Goal: Information Seeking & Learning: Find contact information

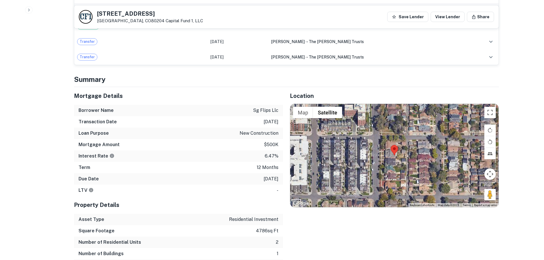
scroll to position [428, 0]
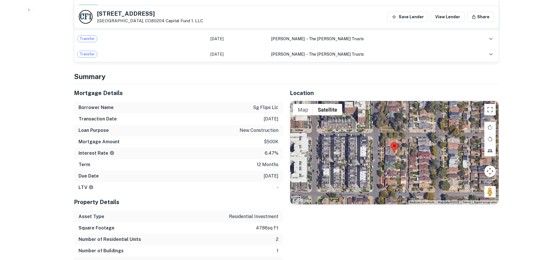
click at [394, 145] on div at bounding box center [394, 152] width 208 height 103
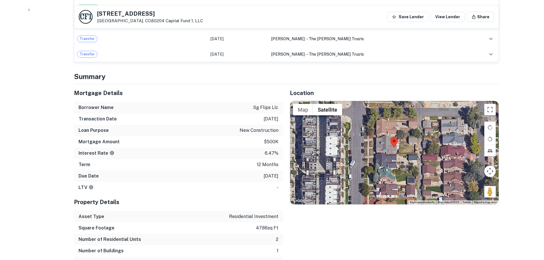
click at [394, 145] on div at bounding box center [394, 152] width 208 height 103
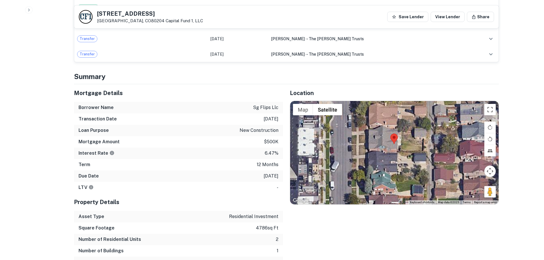
click at [394, 145] on div at bounding box center [394, 152] width 208 height 103
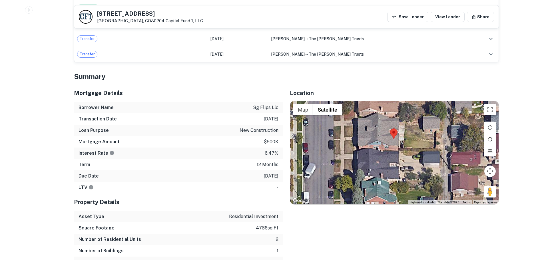
click at [487, 133] on button "Rotate map counterclockwise" at bounding box center [489, 138] width 11 height 11
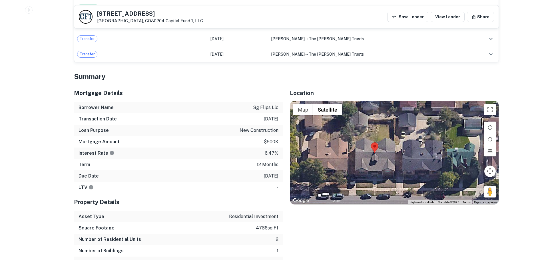
click at [382, 159] on div at bounding box center [394, 152] width 208 height 103
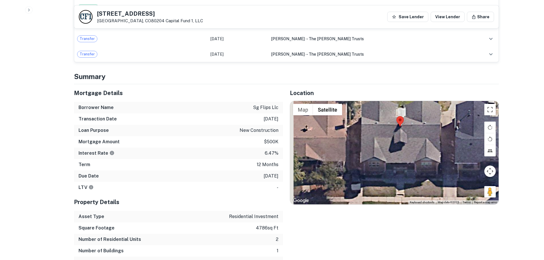
drag, startPoint x: 412, startPoint y: 134, endPoint x: 466, endPoint y: 176, distance: 68.0
click at [464, 176] on div at bounding box center [394, 152] width 208 height 103
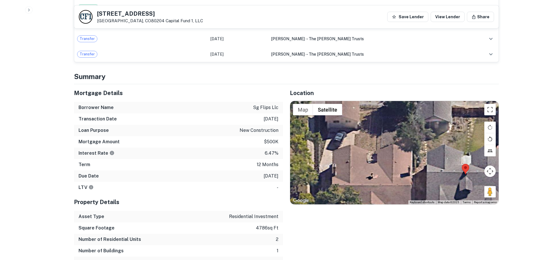
click at [487, 133] on button "Rotate map counterclockwise" at bounding box center [489, 138] width 11 height 11
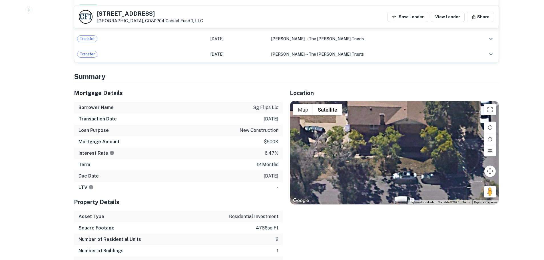
drag, startPoint x: 389, startPoint y: 134, endPoint x: 349, endPoint y: 107, distance: 48.9
click at [349, 107] on div at bounding box center [394, 152] width 208 height 103
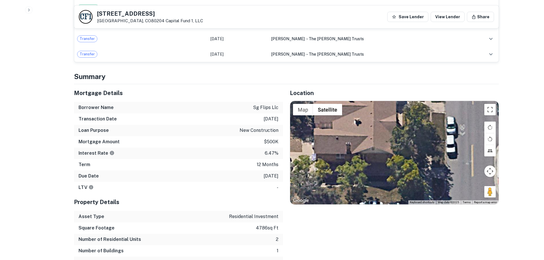
drag, startPoint x: 380, startPoint y: 162, endPoint x: 359, endPoint y: 174, distance: 24.1
click at [359, 174] on div at bounding box center [394, 152] width 208 height 103
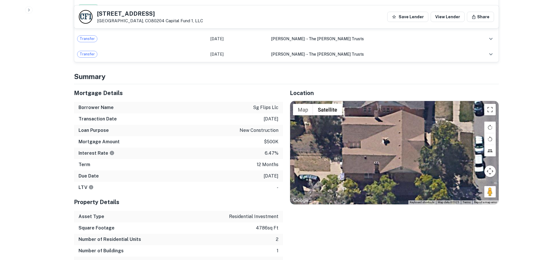
drag, startPoint x: 372, startPoint y: 175, endPoint x: 399, endPoint y: 194, distance: 32.2
click at [399, 194] on div "Location ← Move left → Move right ↑ Move up ↓ Move down + Zoom in - Zoom out Ho…" at bounding box center [391, 181] width 216 height 195
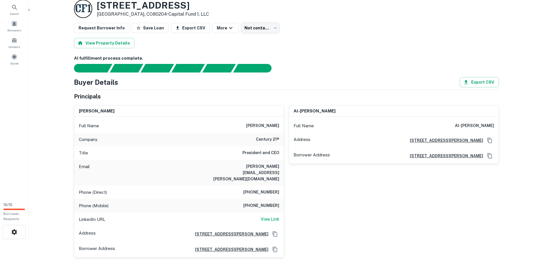
scroll to position [29, 0]
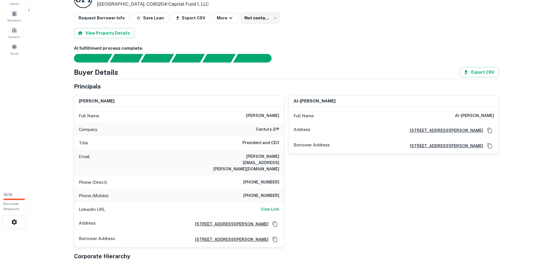
drag, startPoint x: 265, startPoint y: 114, endPoint x: 280, endPoint y: 116, distance: 15.8
click at [280, 116] on div "Full Name michael miedler" at bounding box center [179, 116] width 210 height 14
copy h6 "miedler"
drag, startPoint x: 213, startPoint y: 157, endPoint x: 280, endPoint y: 156, distance: 67.1
click at [280, 156] on div "Email michael.miedler@century21.com" at bounding box center [179, 163] width 210 height 26
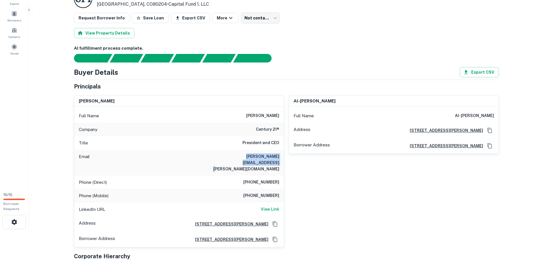
copy h6 "michael.miedler@century21.com"
drag, startPoint x: 251, startPoint y: 168, endPoint x: 261, endPoint y: 168, distance: 10.8
click at [261, 179] on h6 "(973) 445-1952" at bounding box center [261, 182] width 36 height 7
click at [290, 168] on div "al-jumal mitchell Full Name al-jumal mitchell Address 7390 N Lowell Blvd, Westm…" at bounding box center [391, 169] width 215 height 157
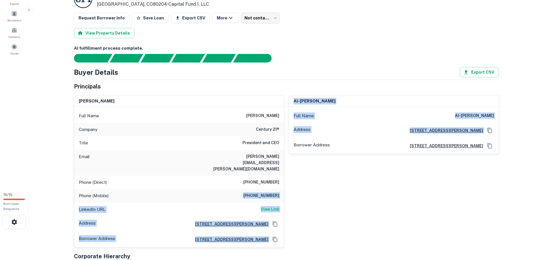
drag, startPoint x: 246, startPoint y: 184, endPoint x: 286, endPoint y: 184, distance: 40.3
click at [286, 184] on div "michael miedler Full Name michael miedler Company century 21® Title President a…" at bounding box center [283, 169] width 429 height 157
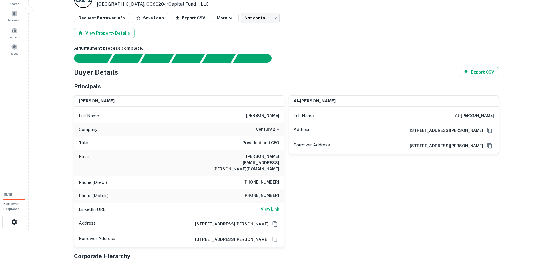
click at [301, 180] on div "al-jumal mitchell Full Name al-jumal mitchell Address 7390 N Lowell Blvd, Westm…" at bounding box center [391, 169] width 215 height 157
drag, startPoint x: 258, startPoint y: 185, endPoint x: 278, endPoint y: 184, distance: 20.3
click at [278, 192] on h6 "(973) 261-3821" at bounding box center [261, 195] width 36 height 7
drag, startPoint x: 279, startPoint y: 183, endPoint x: 250, endPoint y: 184, distance: 28.6
click at [250, 192] on h6 "(973) 261-3821" at bounding box center [261, 195] width 36 height 7
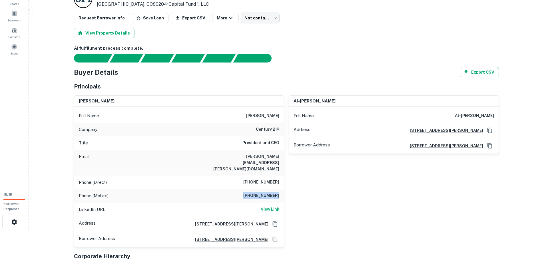
copy h6 "(973) 261-3821"
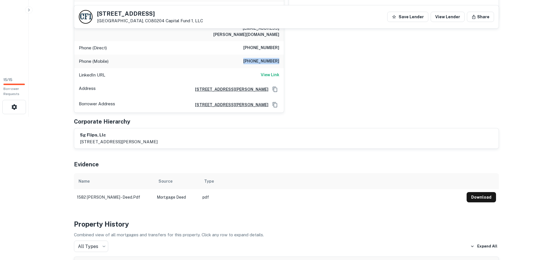
scroll to position [143, 0]
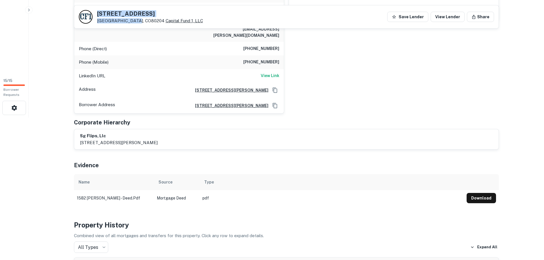
drag, startPoint x: 96, startPoint y: 12, endPoint x: 134, endPoint y: 21, distance: 39.0
click at [134, 21] on div "1582 Perry St Denver, CO80204 Capital Fund 1, LLC" at bounding box center [141, 17] width 124 height 14
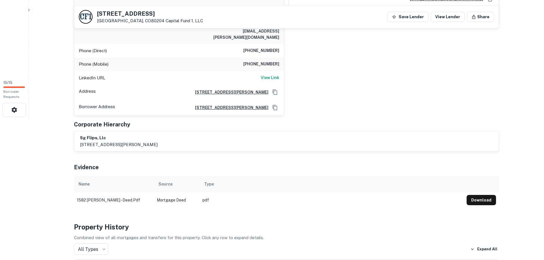
scroll to position [0, 0]
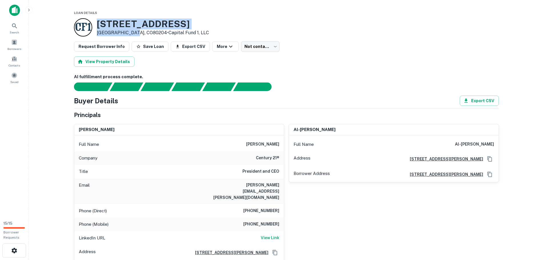
drag, startPoint x: 96, startPoint y: 23, endPoint x: 134, endPoint y: 35, distance: 39.1
click at [134, 35] on div "1582 Perry St Denver, CO80204 • Capital Fund 1, LLC" at bounding box center [153, 28] width 112 height 18
copy div "[STREET_ADDRESS]"
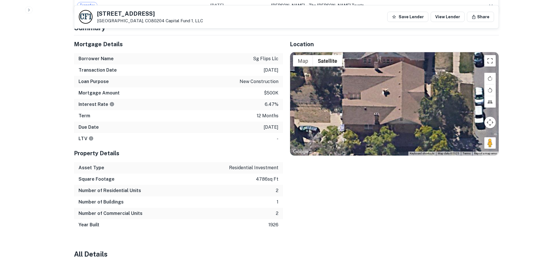
scroll to position [485, 0]
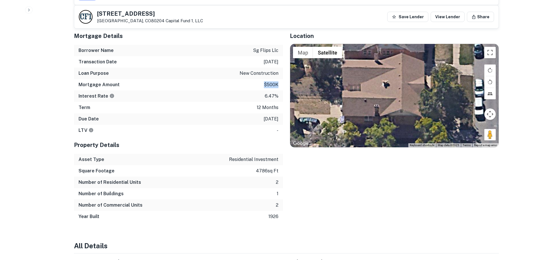
drag, startPoint x: 261, startPoint y: 73, endPoint x: 281, endPoint y: 73, distance: 20.6
click at [281, 79] on div "Mortgage Amount $500k" at bounding box center [178, 84] width 209 height 11
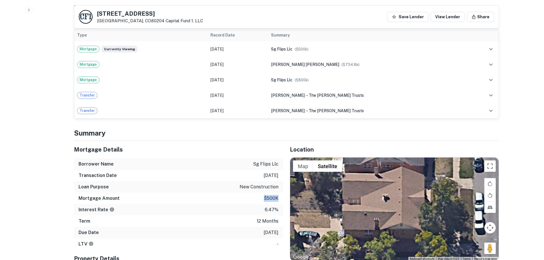
scroll to position [371, 0]
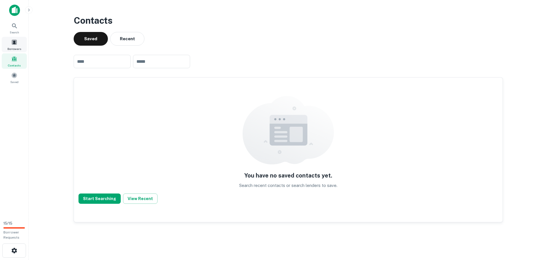
click at [13, 42] on span at bounding box center [14, 42] width 6 height 6
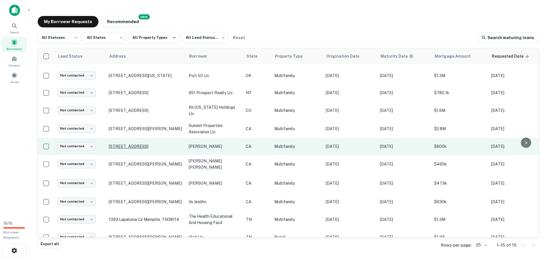
scroll to position [96, 0]
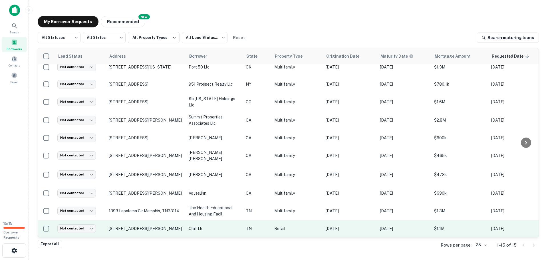
click at [289, 226] on p "Retail" at bounding box center [297, 229] width 46 height 6
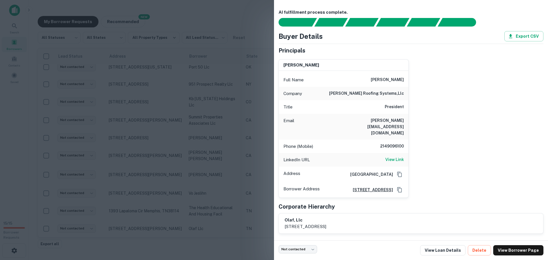
scroll to position [47, 0]
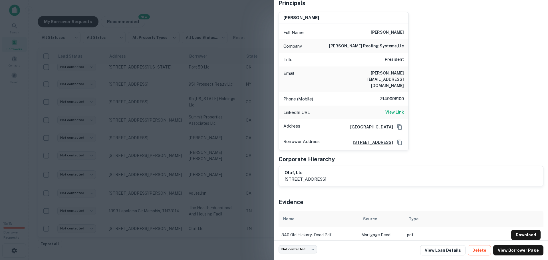
click at [387, 139] on h6 "840 old hickory blvd, jackson, TN, 38305" at bounding box center [370, 142] width 45 height 6
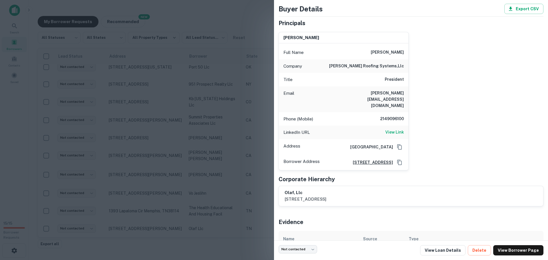
scroll to position [19, 0]
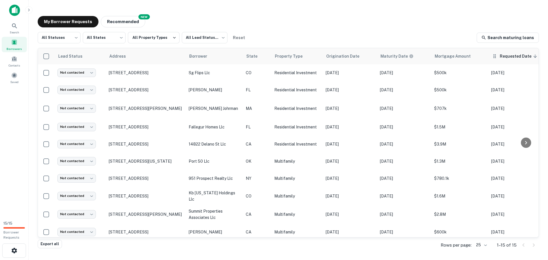
click at [510, 58] on span "Requested Date sorted descending" at bounding box center [519, 56] width 39 height 7
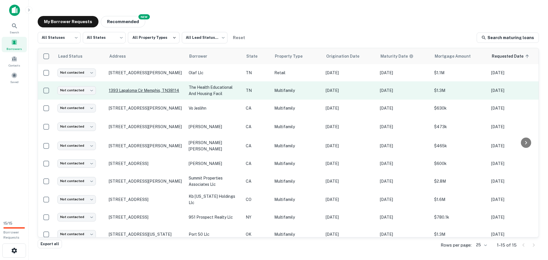
click at [157, 89] on p "1393 Lapaloma Cir Memphis, TN38114" at bounding box center [146, 90] width 74 height 5
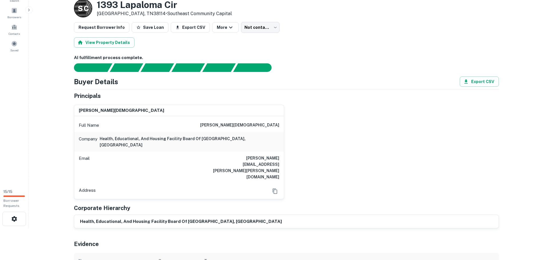
scroll to position [29, 0]
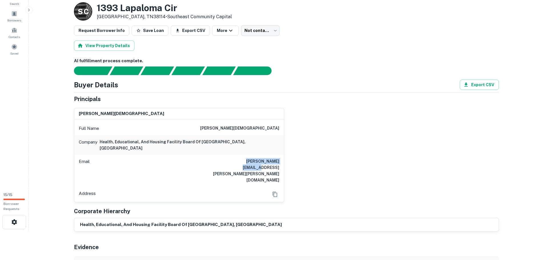
drag, startPoint x: 240, startPoint y: 154, endPoint x: 287, endPoint y: 155, distance: 46.3
click at [287, 155] on div "tracy r chism Full Name tracy r chism Company health, educational, and housing …" at bounding box center [283, 152] width 429 height 99
copy h6 "tracy.chism@chase.com"
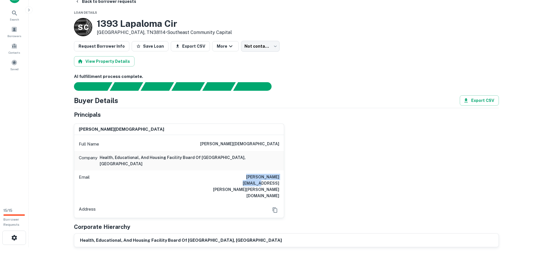
scroll to position [0, 0]
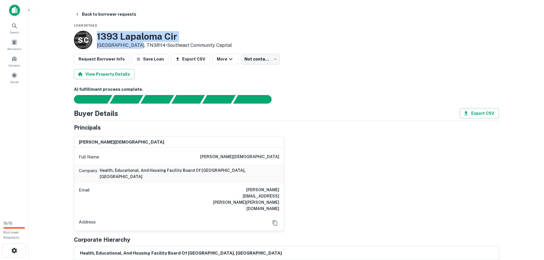
drag, startPoint x: 96, startPoint y: 37, endPoint x: 137, endPoint y: 47, distance: 42.0
click at [137, 47] on div "S C 1393 Lapaloma Cir Memphis, TN38114 • Southeast Community Capital" at bounding box center [153, 40] width 158 height 18
copy div "1393 Lapaloma Cir Memphis, TN38114"
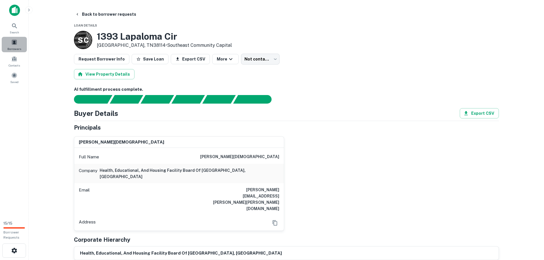
click at [16, 42] on span at bounding box center [14, 42] width 6 height 6
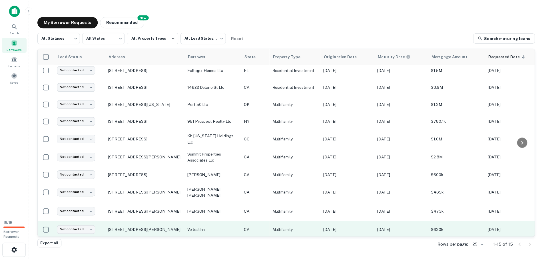
scroll to position [96, 0]
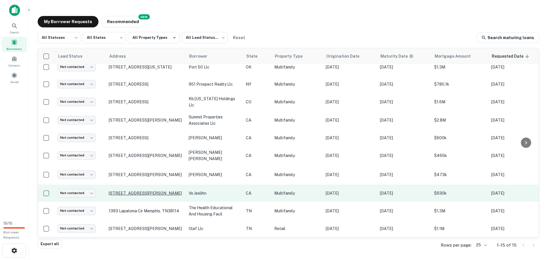
click at [148, 191] on p "[STREET_ADDRESS][PERSON_NAME]" at bounding box center [146, 193] width 74 height 5
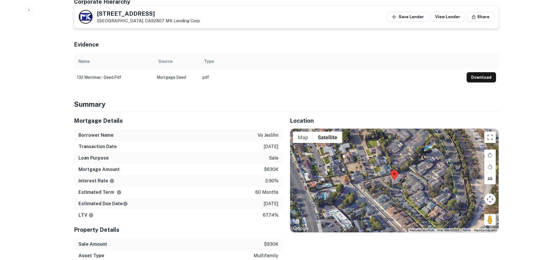
scroll to position [343, 0]
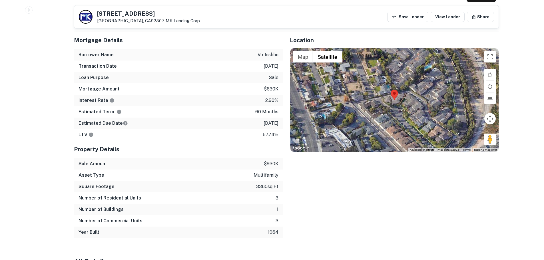
click at [402, 102] on div at bounding box center [394, 99] width 208 height 103
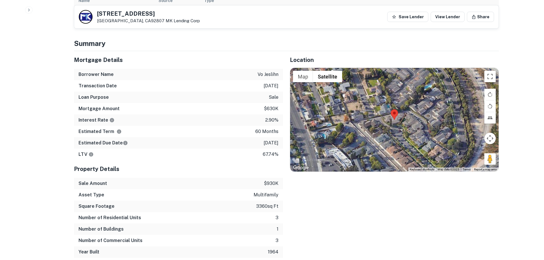
scroll to position [314, 0]
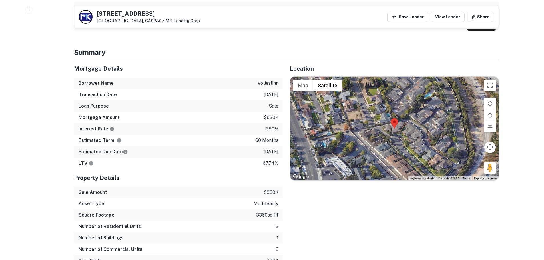
click at [391, 118] on area at bounding box center [391, 118] width 0 height 0
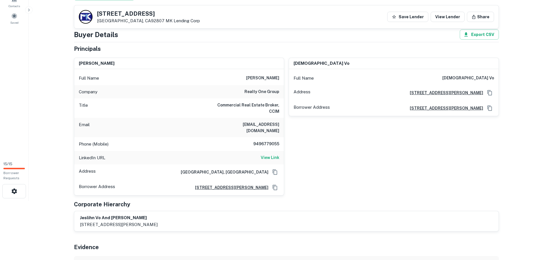
scroll to position [29, 0]
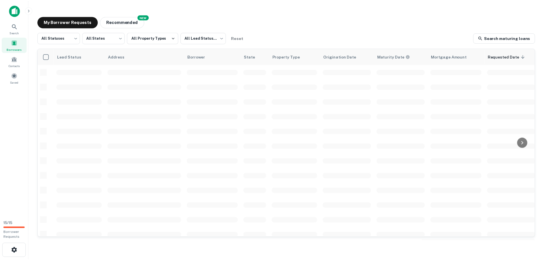
scroll to position [96, 0]
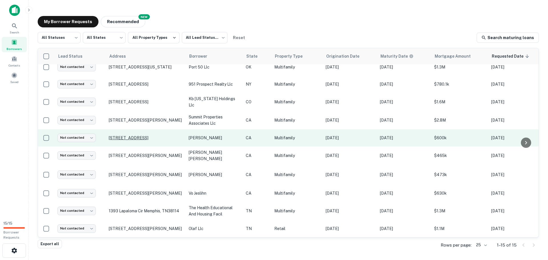
click at [126, 135] on p "[STREET_ADDRESS]" at bounding box center [146, 137] width 74 height 5
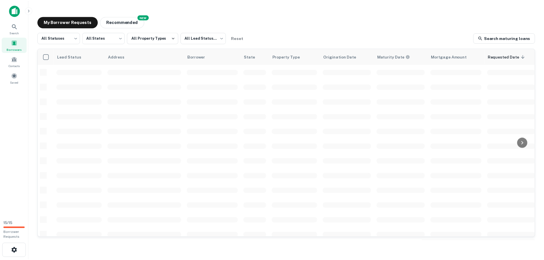
scroll to position [96, 0]
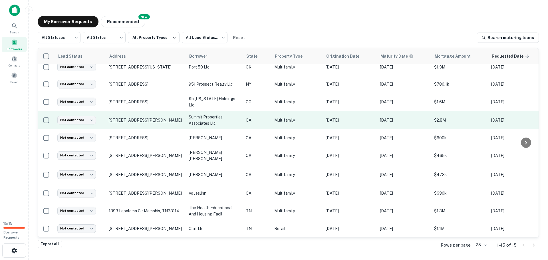
click at [144, 118] on p "[STREET_ADDRESS][PERSON_NAME]" at bounding box center [146, 120] width 74 height 5
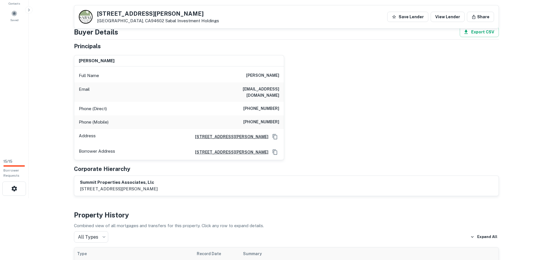
scroll to position [57, 0]
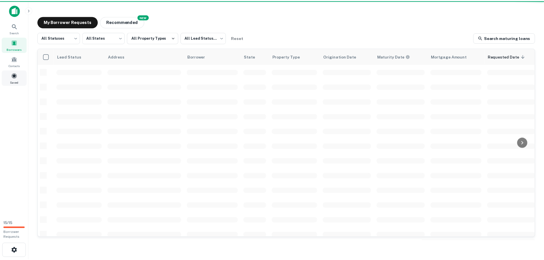
scroll to position [96, 0]
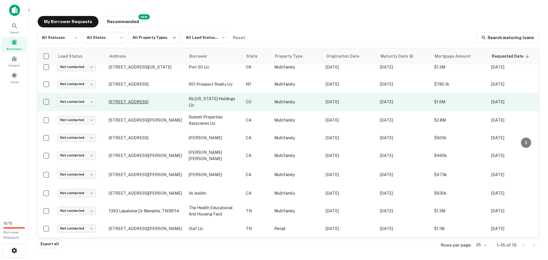
click at [158, 99] on p "[STREET_ADDRESS]" at bounding box center [146, 101] width 74 height 5
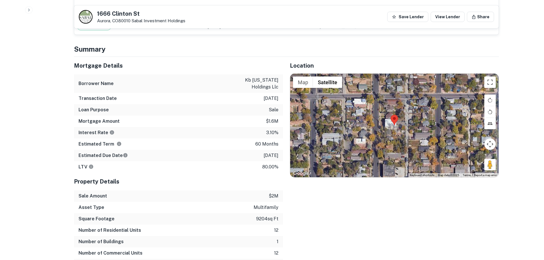
scroll to position [485, 0]
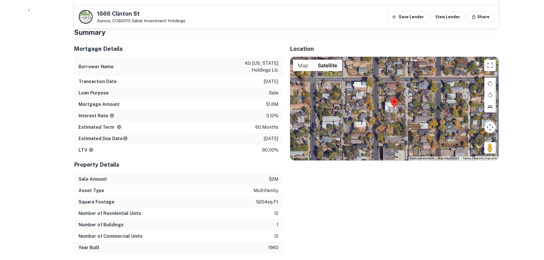
click at [387, 117] on div at bounding box center [394, 108] width 208 height 103
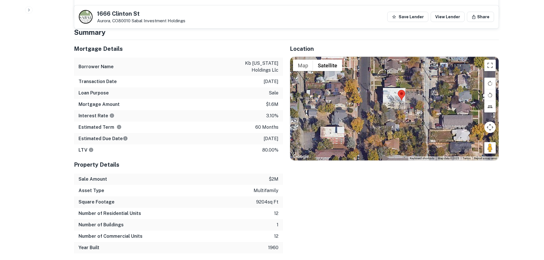
click at [398, 107] on div at bounding box center [394, 108] width 208 height 103
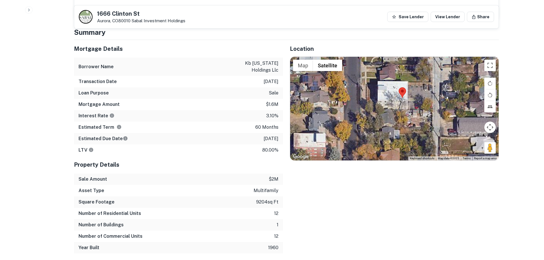
click at [399, 106] on div at bounding box center [394, 108] width 208 height 103
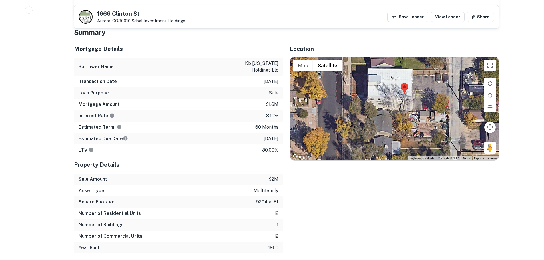
click at [399, 106] on div at bounding box center [394, 108] width 208 height 103
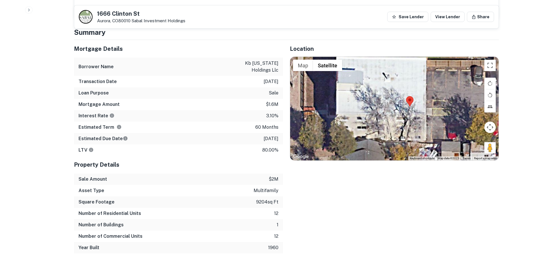
drag, startPoint x: 412, startPoint y: 108, endPoint x: 412, endPoint y: 139, distance: 30.8
click at [412, 139] on div at bounding box center [394, 108] width 208 height 103
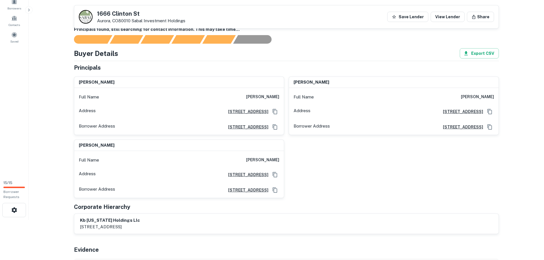
scroll to position [29, 0]
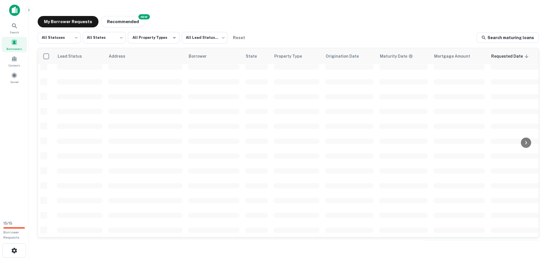
scroll to position [96, 0]
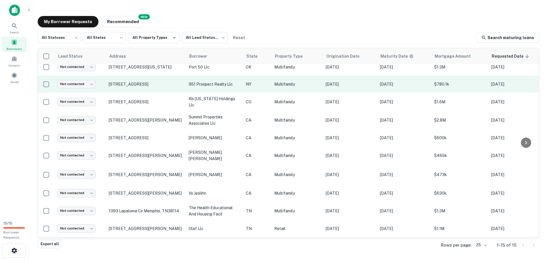
click at [199, 82] on p "951 prospect realty llc" at bounding box center [214, 84] width 51 height 6
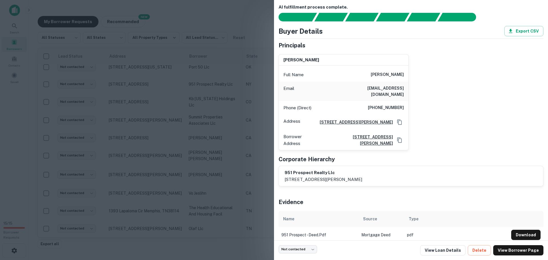
scroll to position [7, 0]
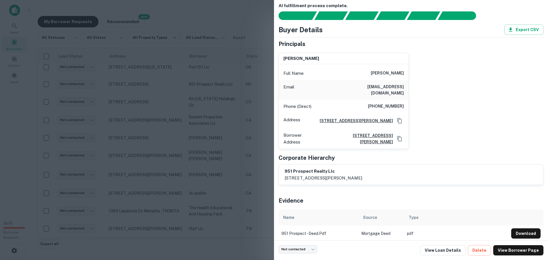
click at [148, 100] on div at bounding box center [274, 130] width 548 height 260
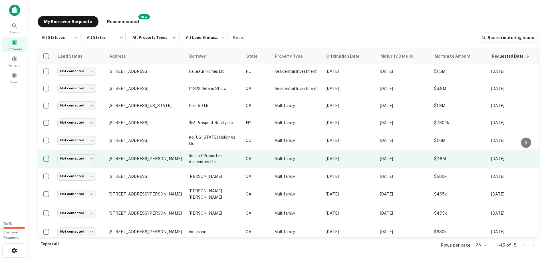
scroll to position [39, 0]
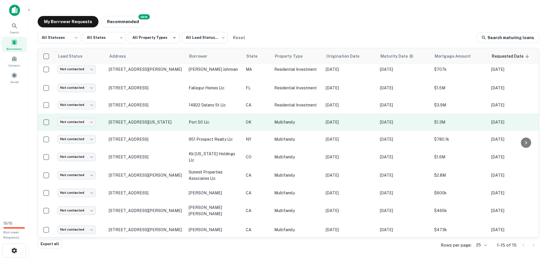
click at [200, 124] on p "port 50 llc" at bounding box center [214, 122] width 51 height 6
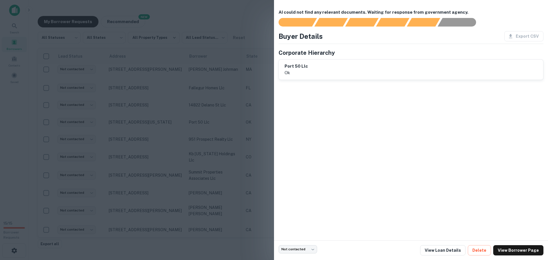
click at [197, 137] on div at bounding box center [274, 130] width 548 height 260
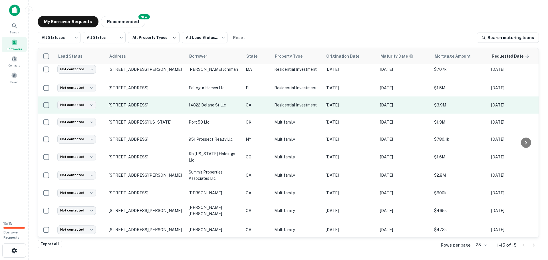
click at [210, 104] on p "14822 delano st llc" at bounding box center [214, 105] width 51 height 6
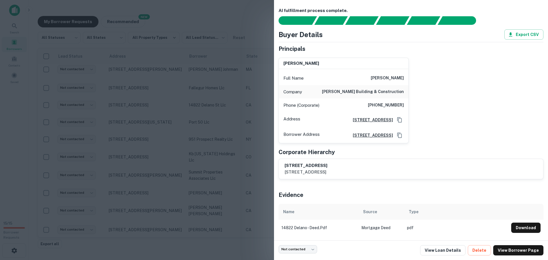
scroll to position [0, 0]
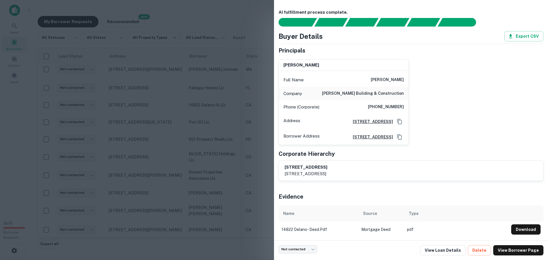
click at [237, 113] on div at bounding box center [274, 130] width 548 height 260
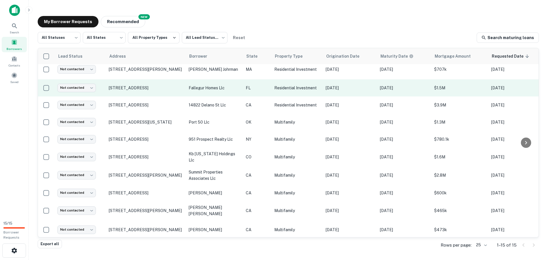
click at [208, 86] on p "fallegur homes llc" at bounding box center [214, 88] width 51 height 6
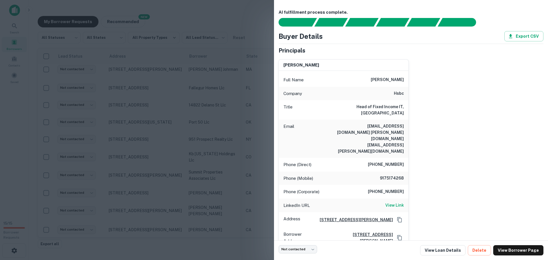
click at [225, 141] on div at bounding box center [274, 130] width 548 height 260
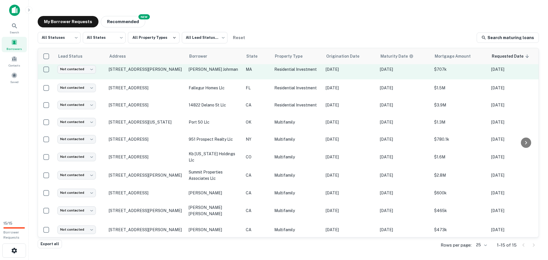
click at [207, 71] on p "[PERSON_NAME] johrman" at bounding box center [214, 69] width 51 height 6
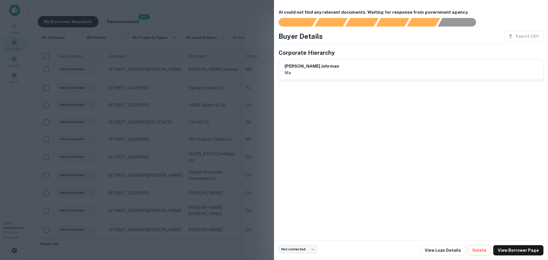
click at [201, 125] on div at bounding box center [274, 130] width 548 height 260
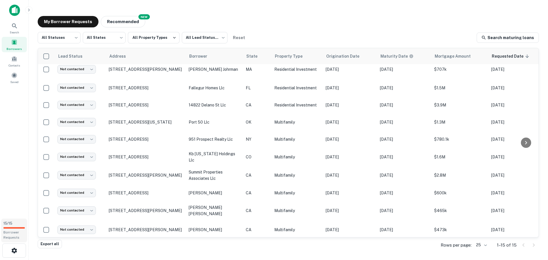
click at [15, 234] on span "Borrower Requests" at bounding box center [11, 234] width 16 height 9
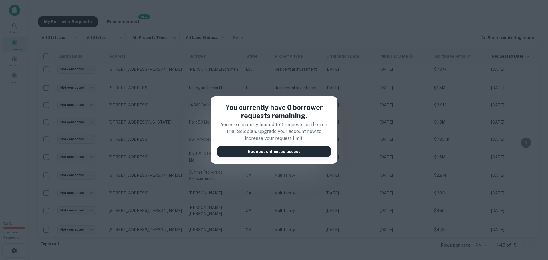
click at [253, 150] on button "Request unlimited access" at bounding box center [274, 151] width 113 height 10
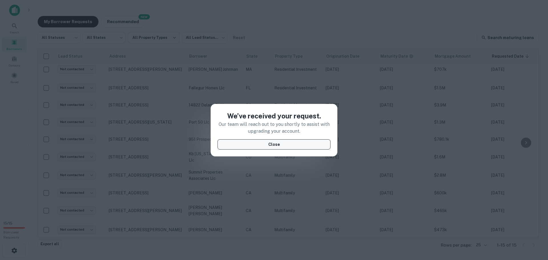
click at [301, 144] on button "Close" at bounding box center [274, 144] width 113 height 10
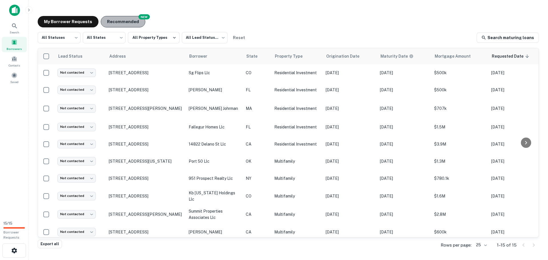
click at [122, 25] on button "Recommended" at bounding box center [123, 21] width 45 height 11
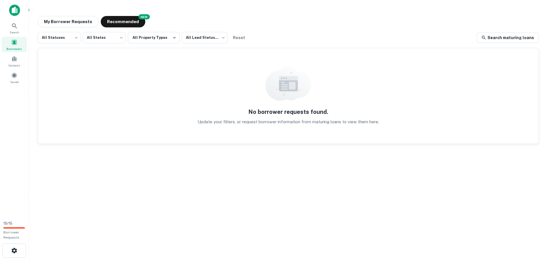
click at [276, 9] on main "My Borrower Requests NEW Recommended All Statuses *** ​ All States *** ​ All Pr…" at bounding box center [289, 130] width 520 height 260
click at [79, 21] on button "My Borrower Requests" at bounding box center [68, 21] width 61 height 11
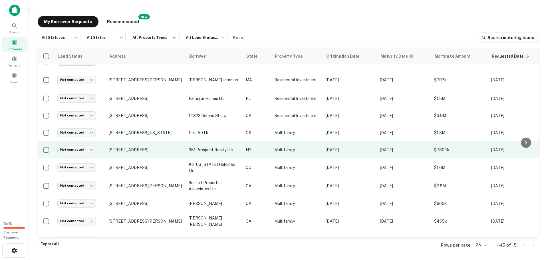
scroll to position [96, 0]
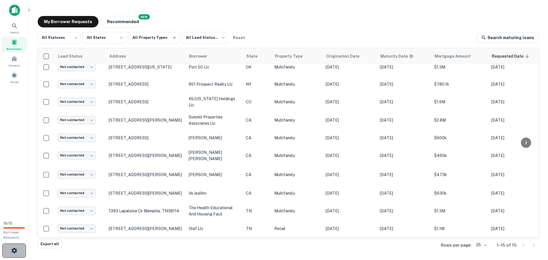
click at [21, 248] on button "button" at bounding box center [14, 250] width 24 height 14
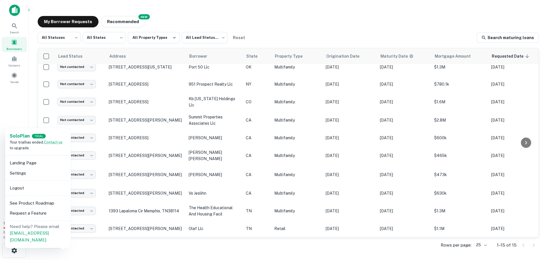
click at [23, 116] on div at bounding box center [274, 130] width 548 height 260
